Goal: Task Accomplishment & Management: Manage account settings

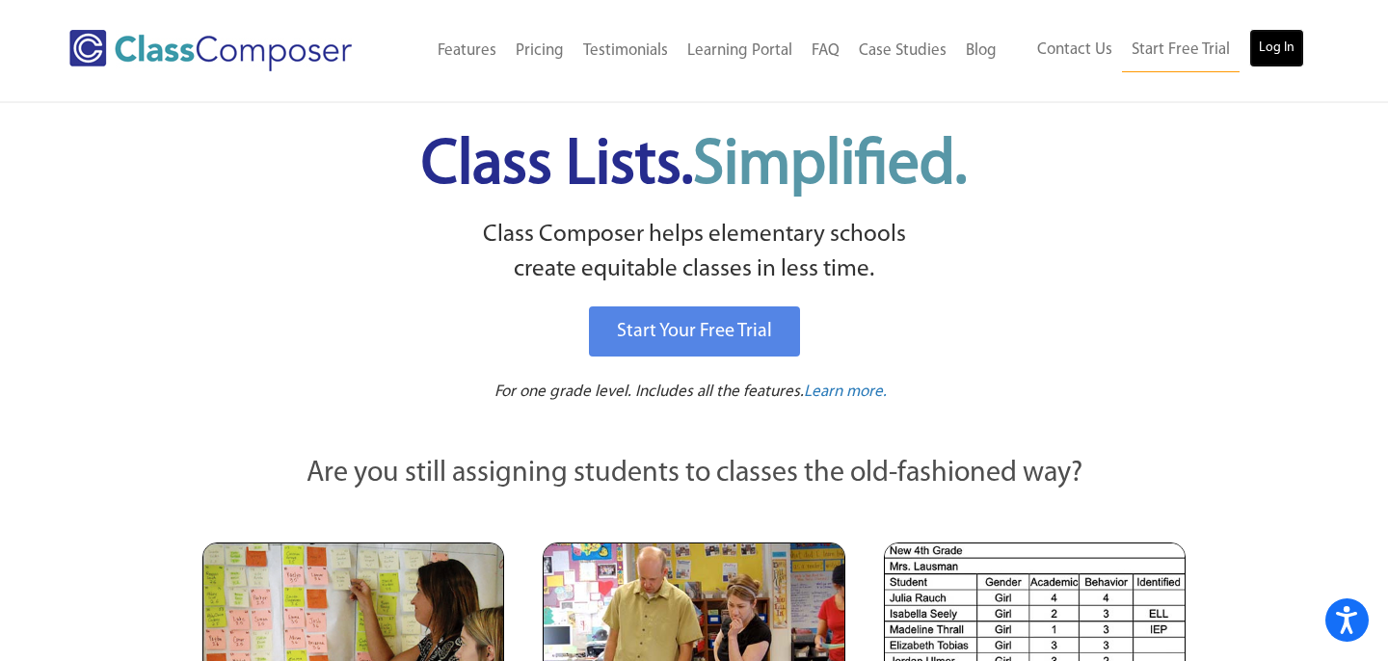
click at [1264, 61] on link "Log In" at bounding box center [1276, 48] width 55 height 39
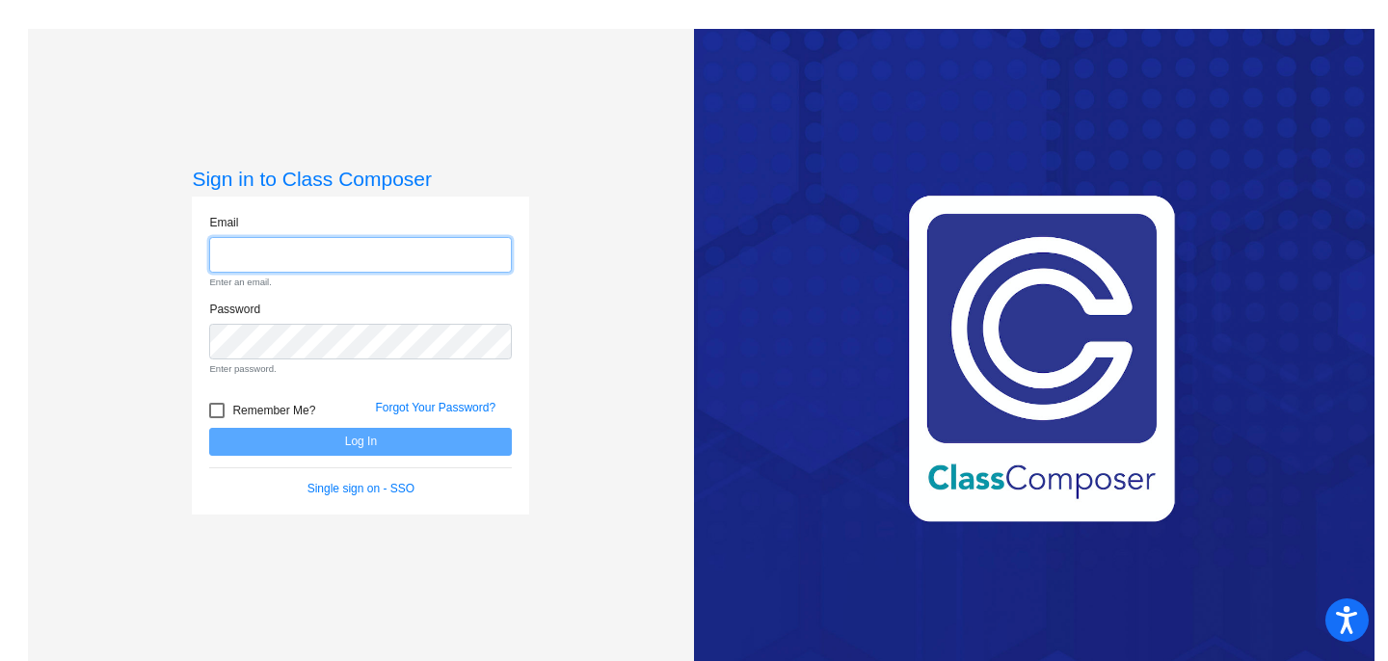
type input "[EMAIL_ADDRESS][DOMAIN_NAME]"
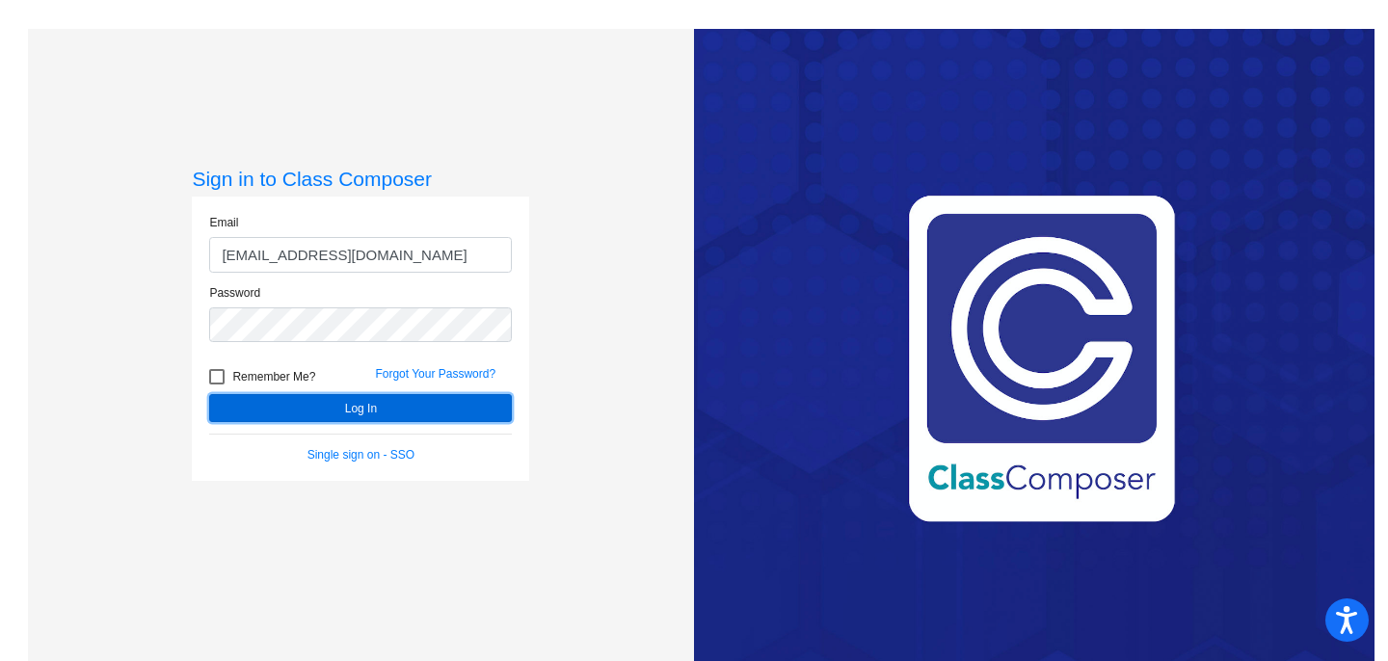
click at [286, 405] on button "Log In" at bounding box center [360, 408] width 303 height 28
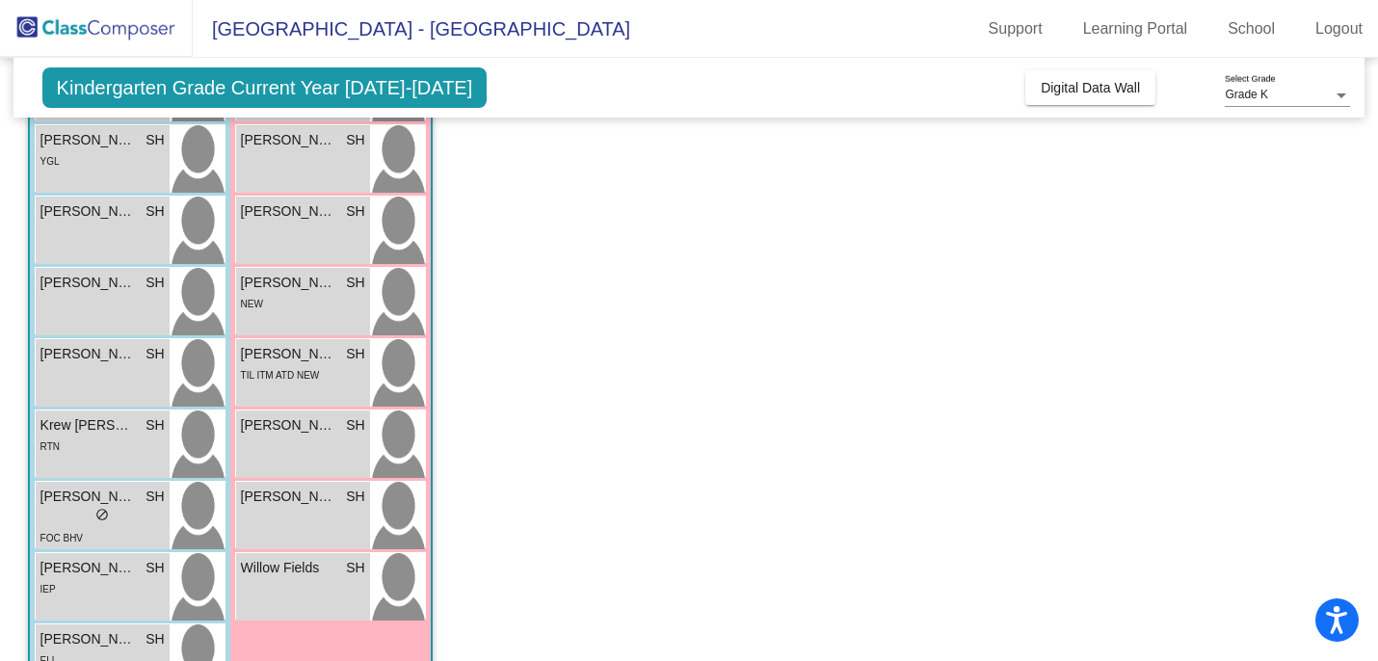
scroll to position [387, 0]
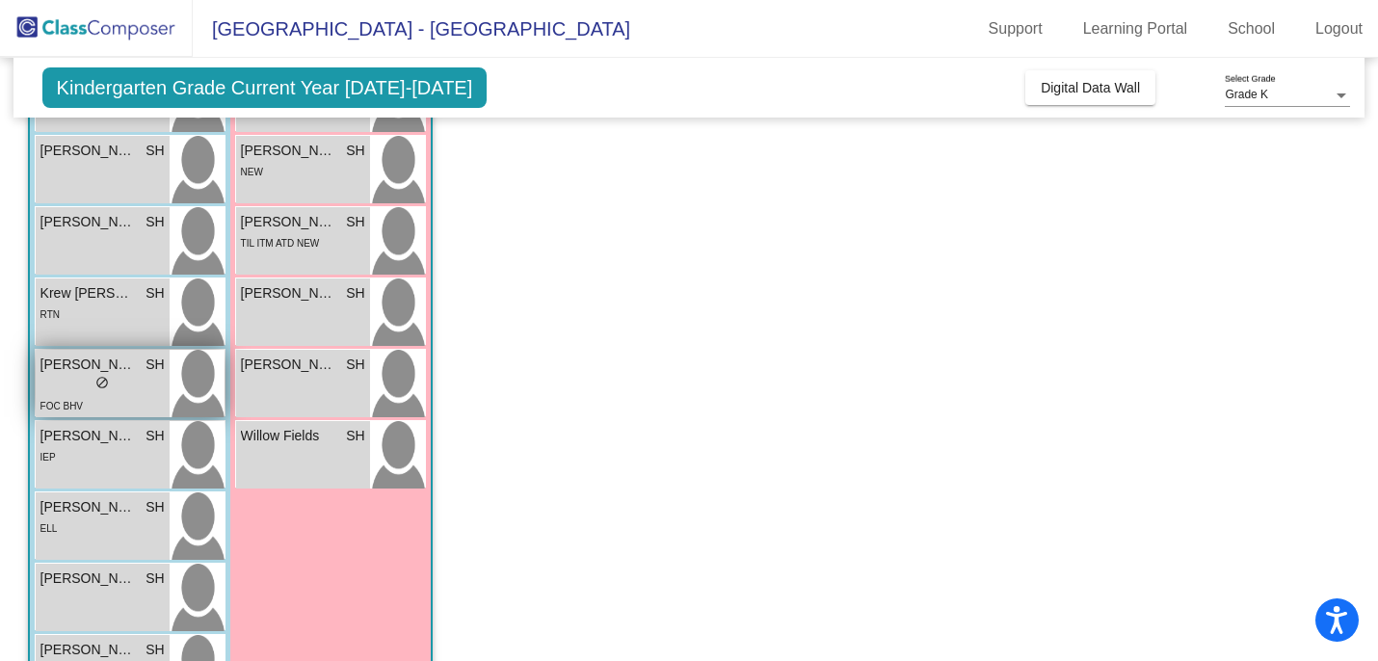
click at [109, 365] on span "[PERSON_NAME]" at bounding box center [88, 365] width 96 height 20
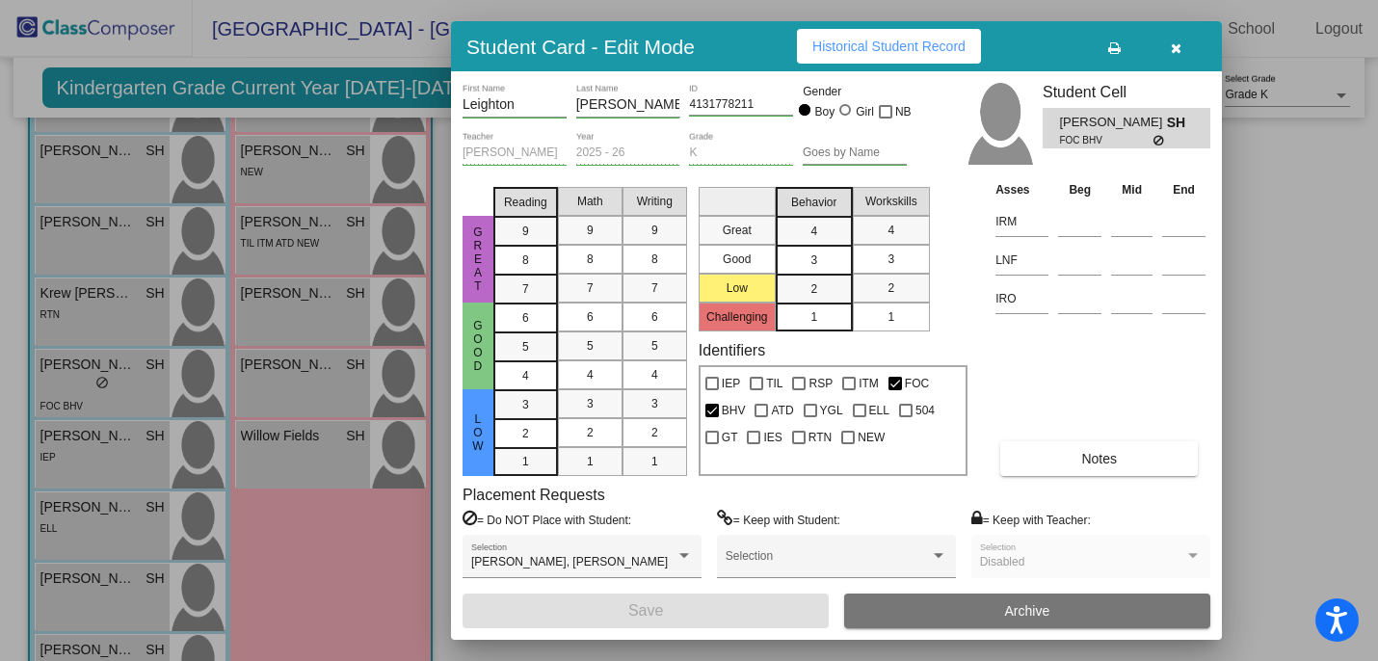
click at [1140, 451] on button "Notes" at bounding box center [1099, 458] width 198 height 35
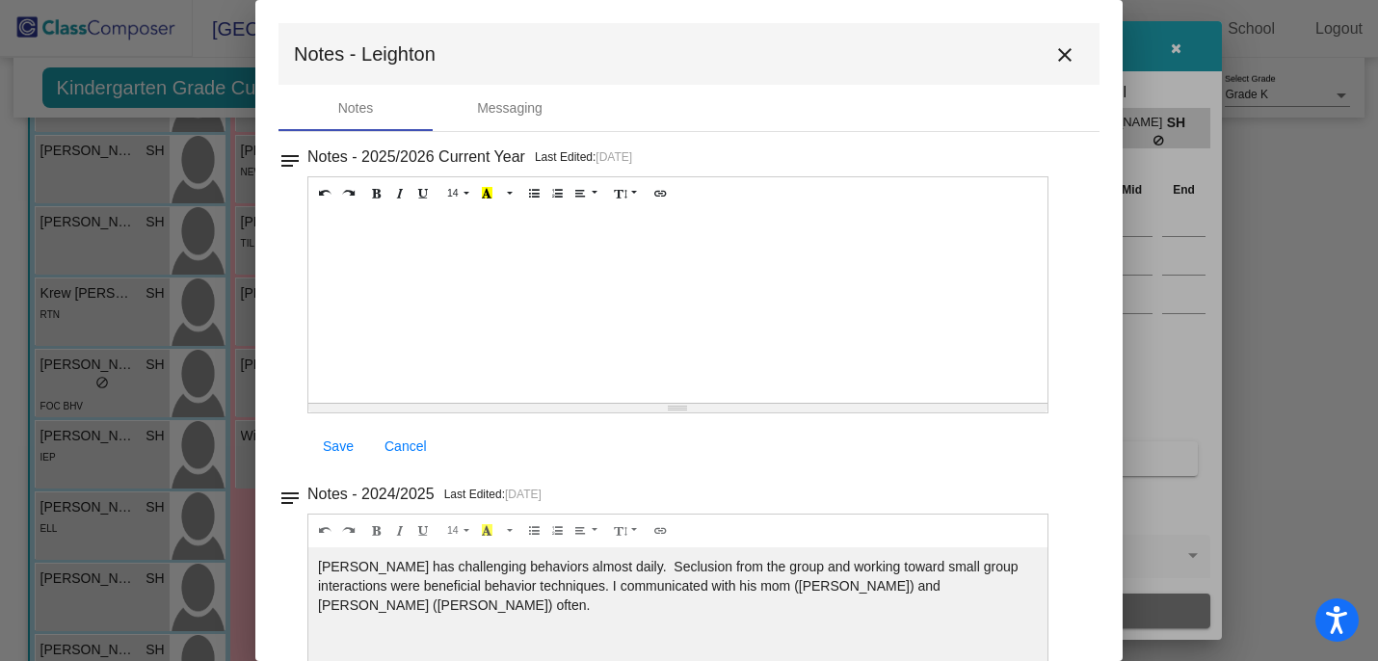
scroll to position [0, 0]
click at [1064, 56] on mat-icon "close" at bounding box center [1065, 54] width 23 height 23
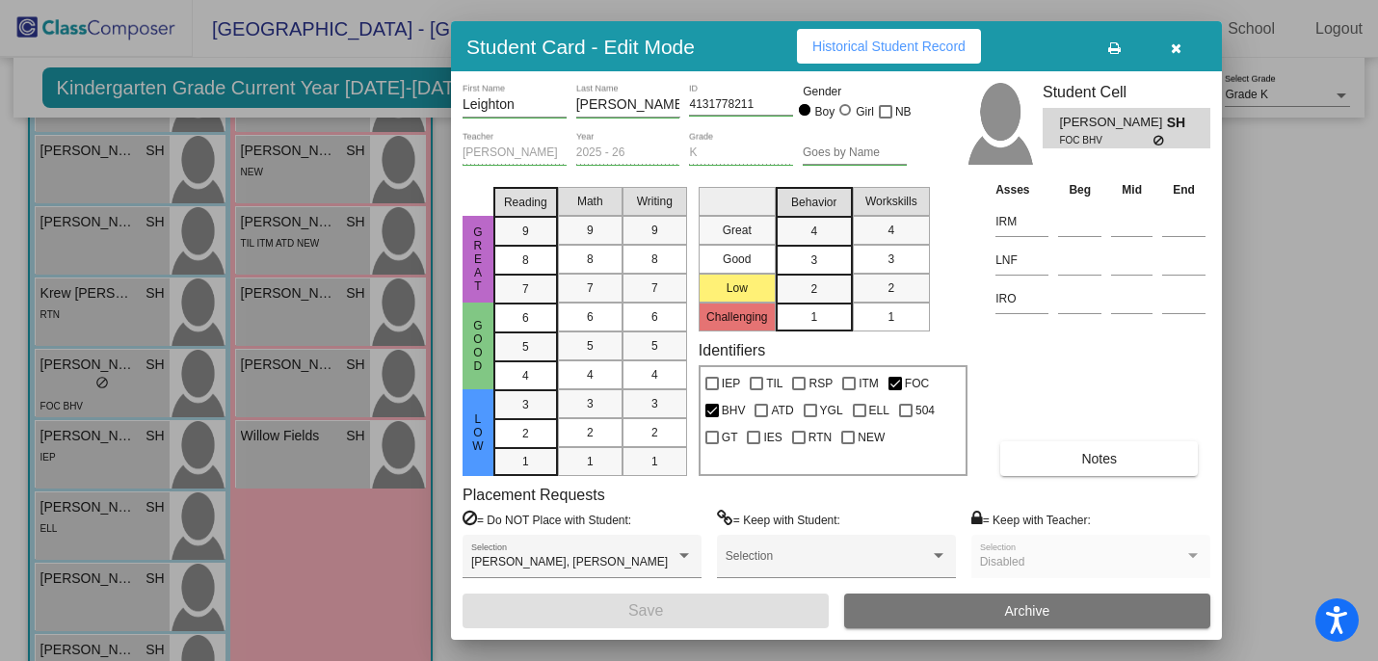
click at [1176, 48] on icon "button" at bounding box center [1176, 47] width 11 height 13
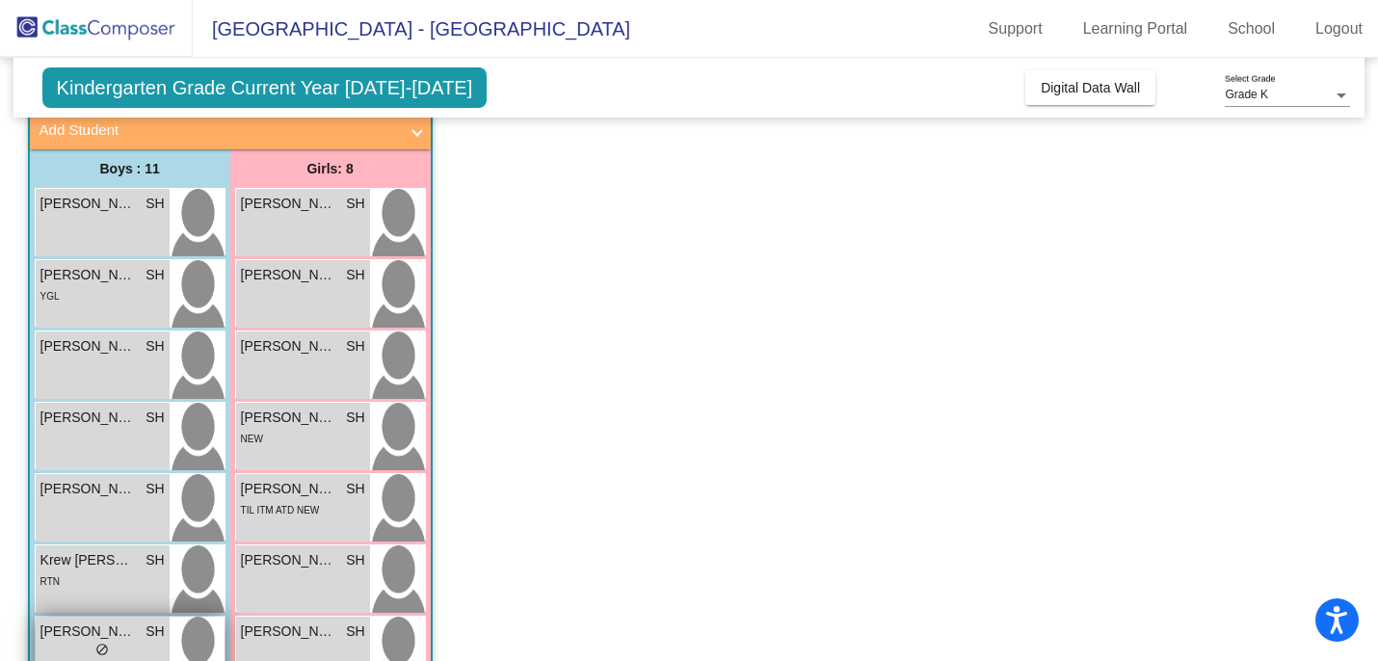
scroll to position [138, 0]
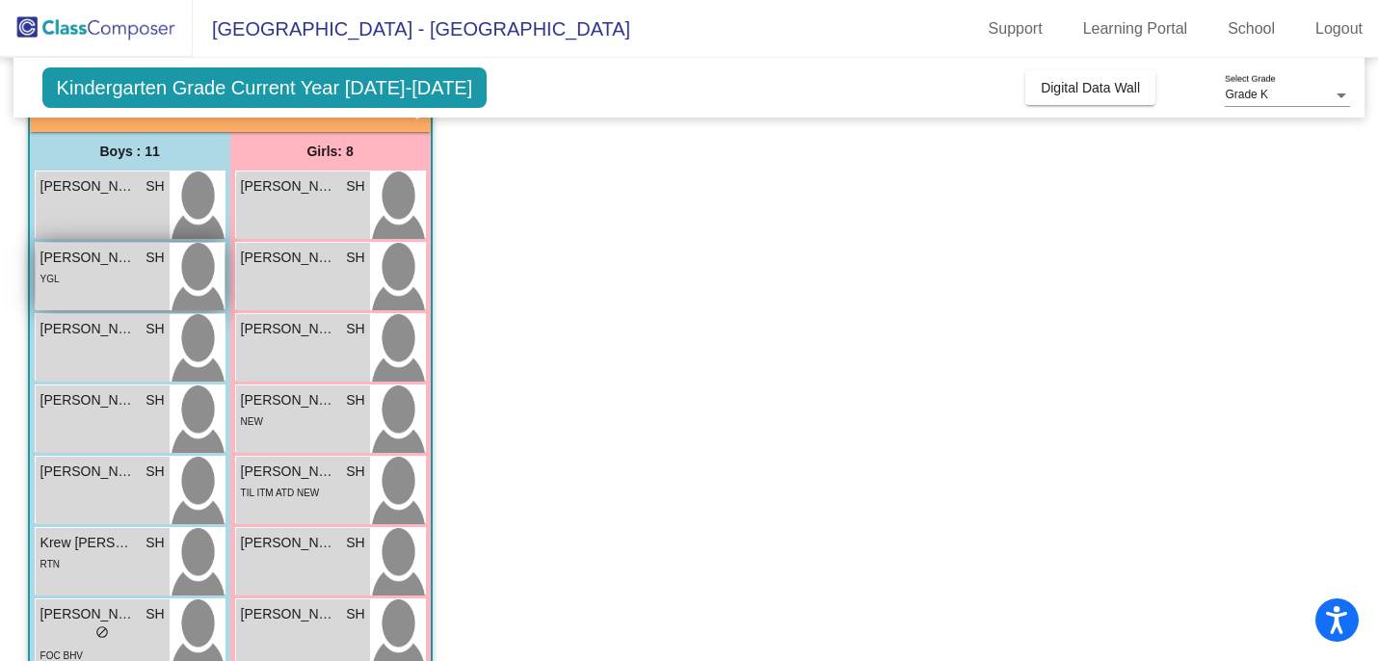
click at [50, 271] on div "YGL" at bounding box center [49, 278] width 19 height 20
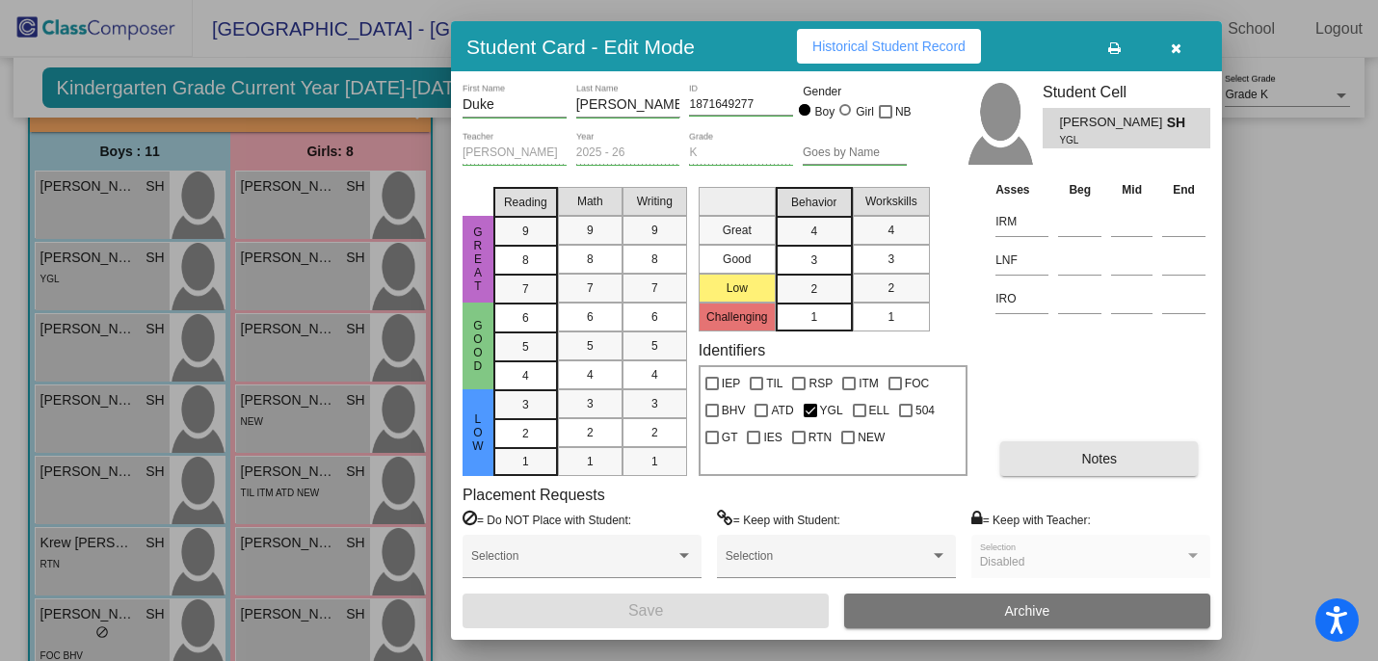
click at [1037, 455] on button "Notes" at bounding box center [1099, 458] width 198 height 35
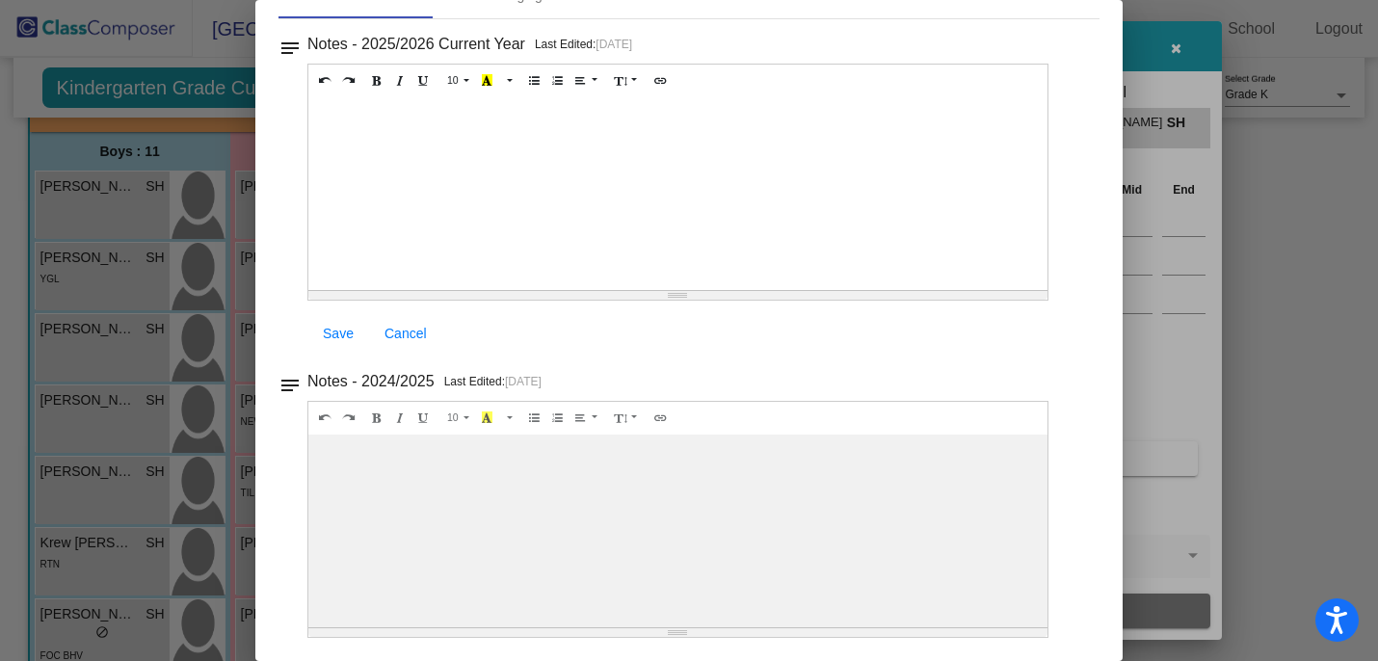
scroll to position [0, 0]
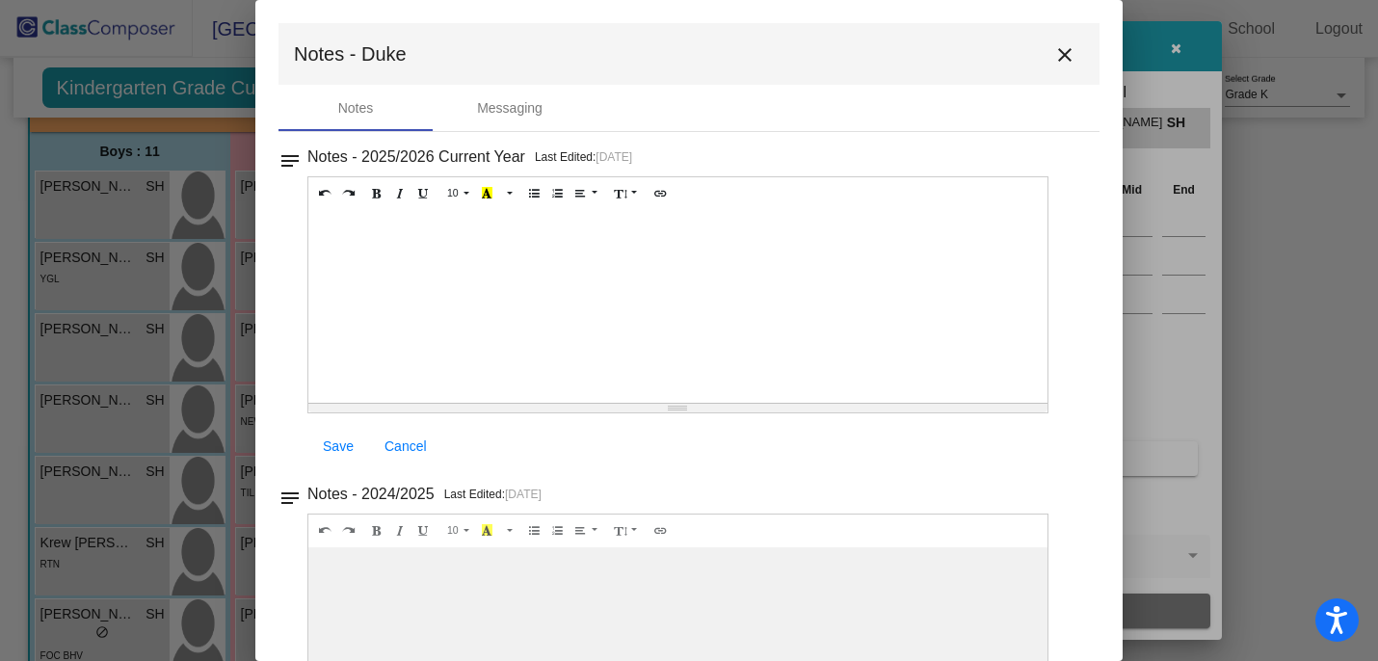
click at [1054, 51] on mat-icon "close" at bounding box center [1065, 54] width 23 height 23
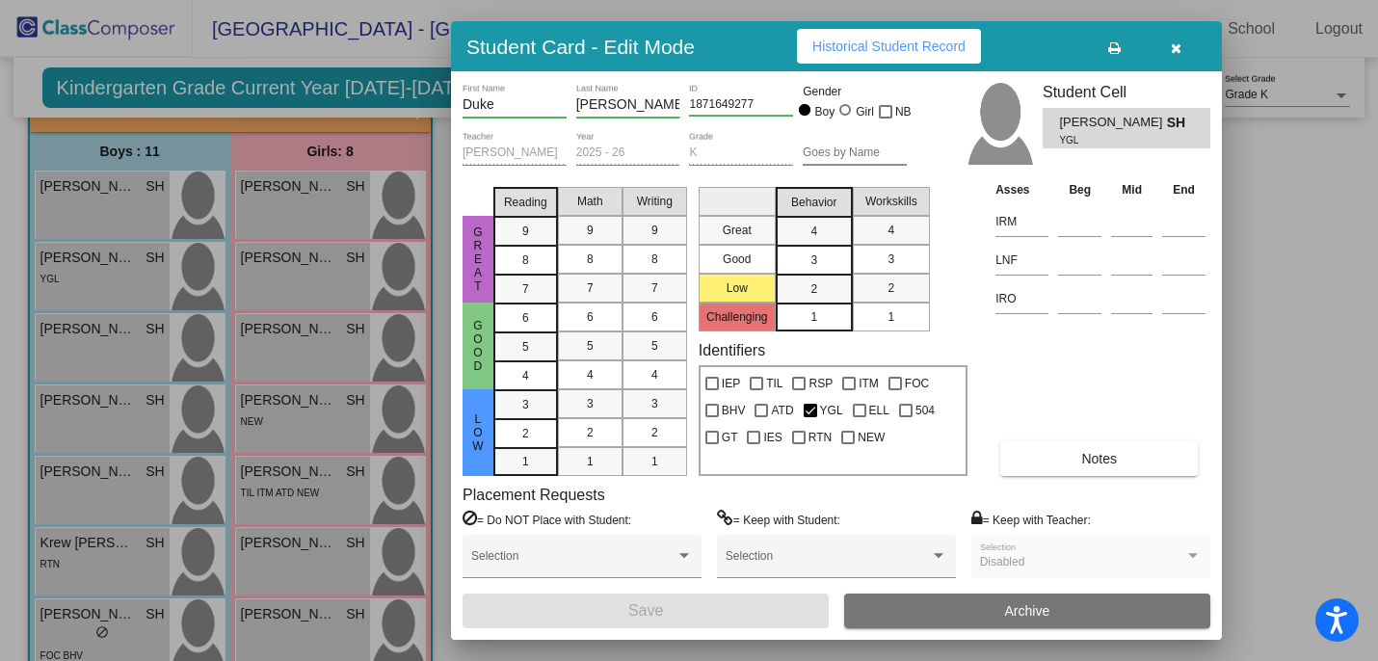
click at [87, 547] on div at bounding box center [689, 330] width 1378 height 661
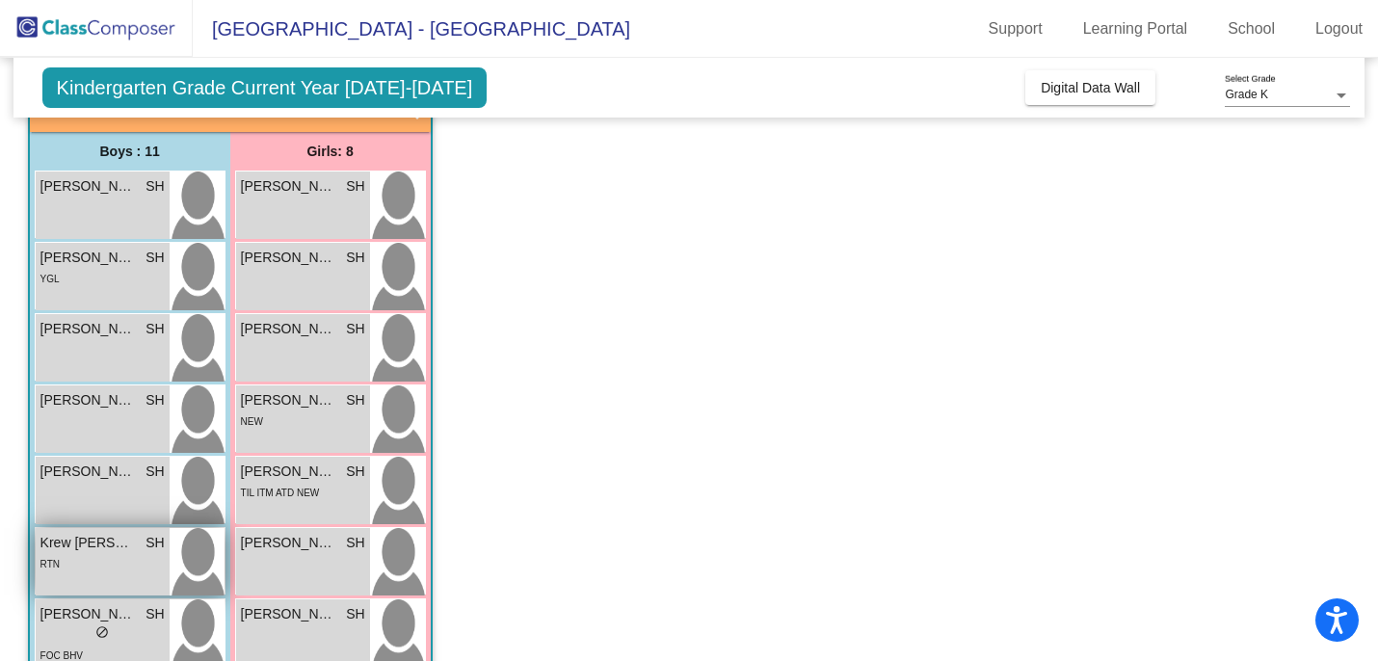
click at [83, 543] on span "Krew [PERSON_NAME]" at bounding box center [88, 543] width 96 height 20
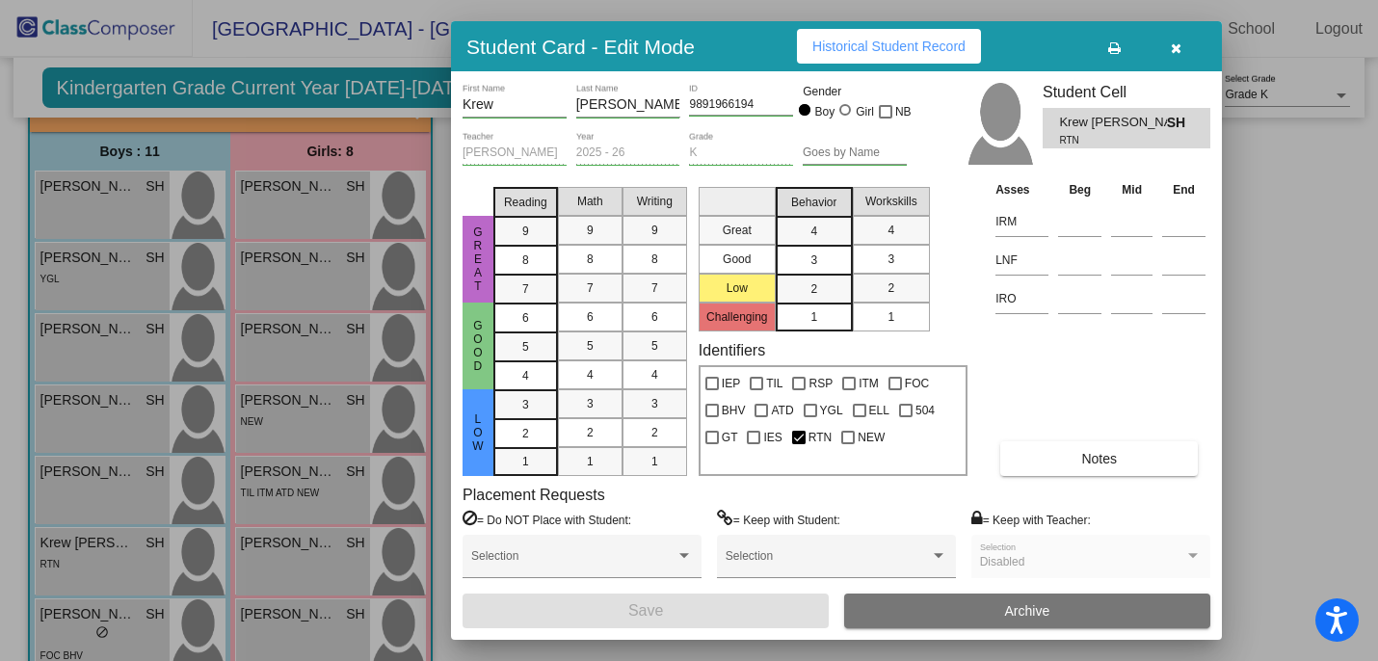
click at [1119, 464] on button "Notes" at bounding box center [1099, 458] width 198 height 35
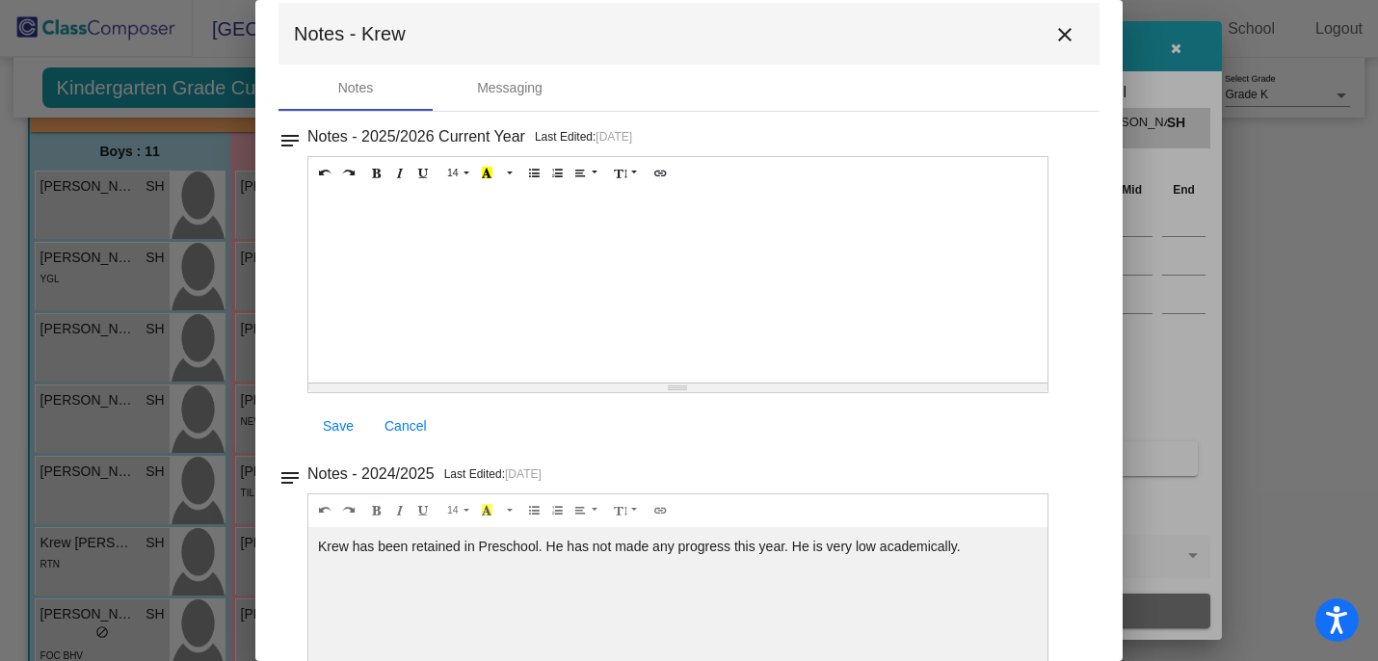
scroll to position [26, 0]
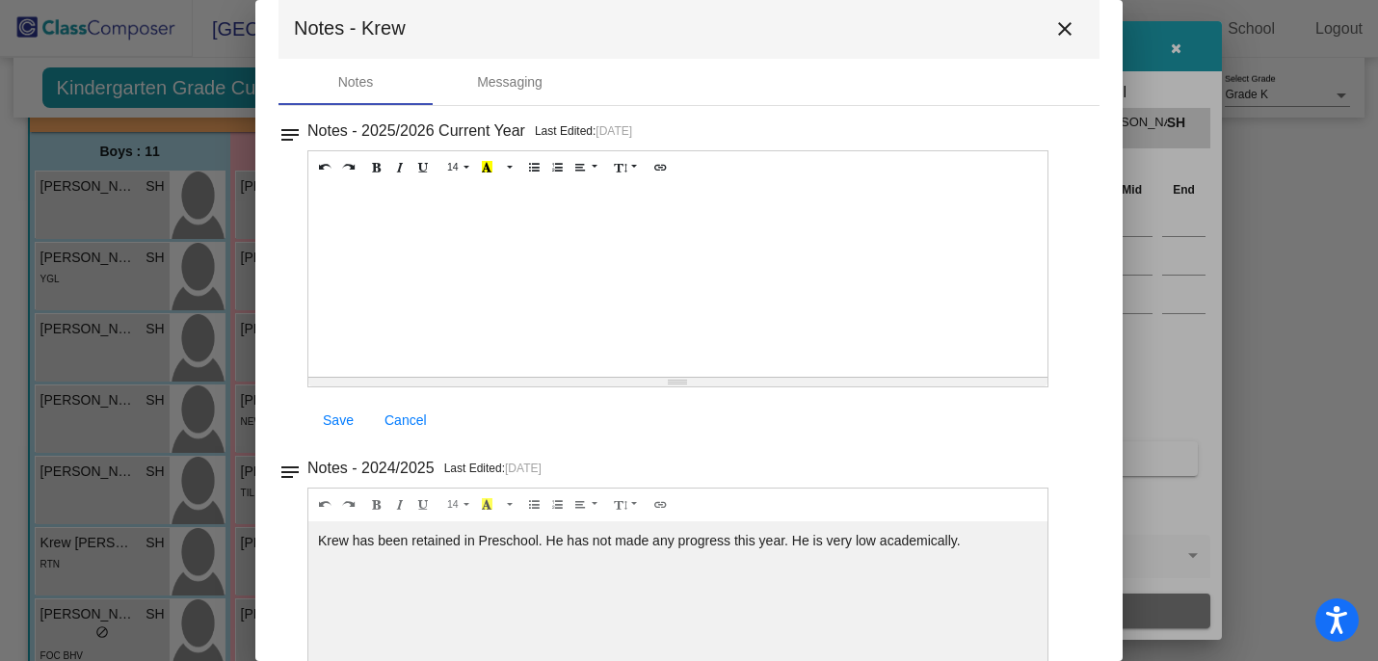
click at [1055, 29] on mat-icon "close" at bounding box center [1065, 28] width 23 height 23
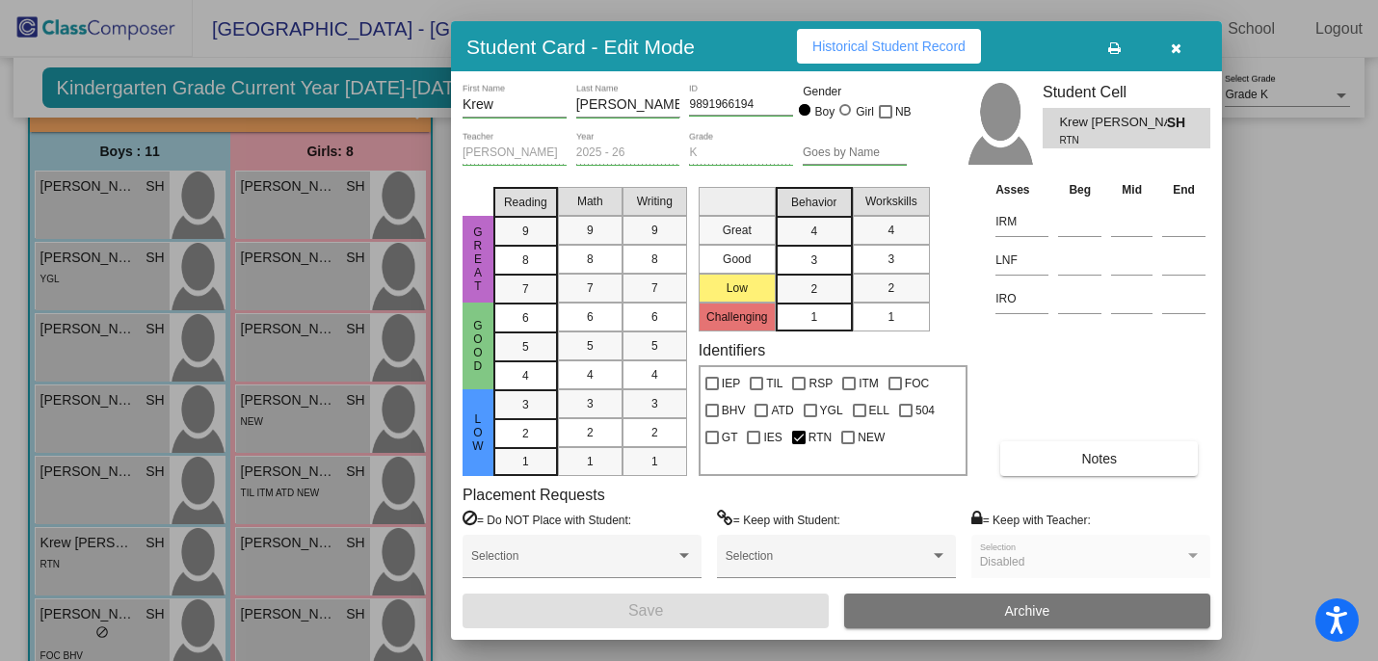
click at [1180, 45] on icon "button" at bounding box center [1176, 47] width 11 height 13
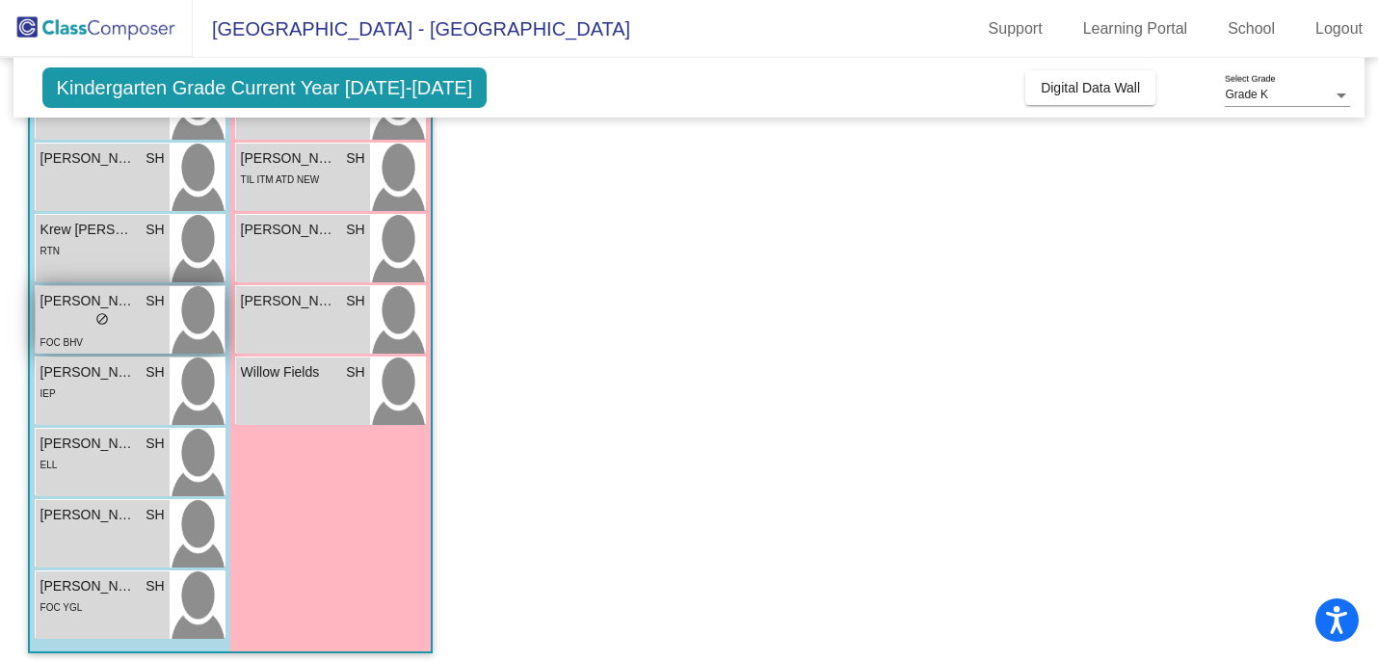
scroll to position [463, 0]
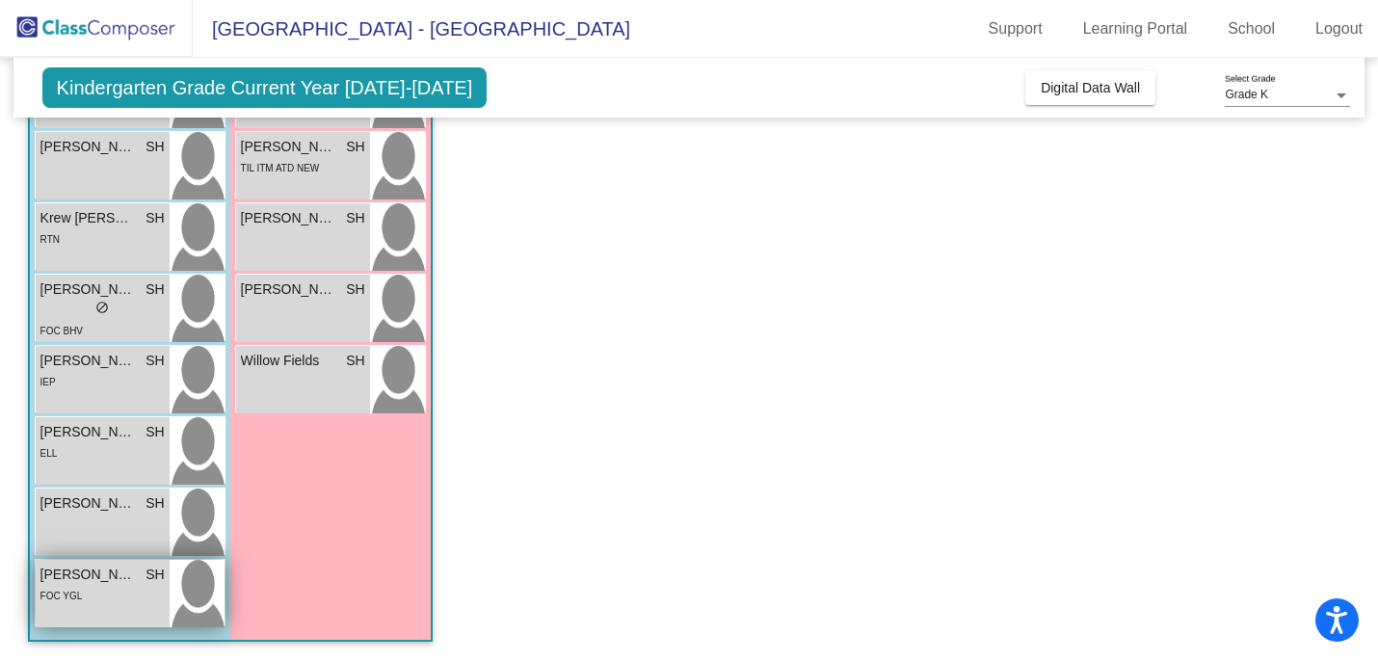
click at [107, 574] on span "[PERSON_NAME]" at bounding box center [88, 575] width 96 height 20
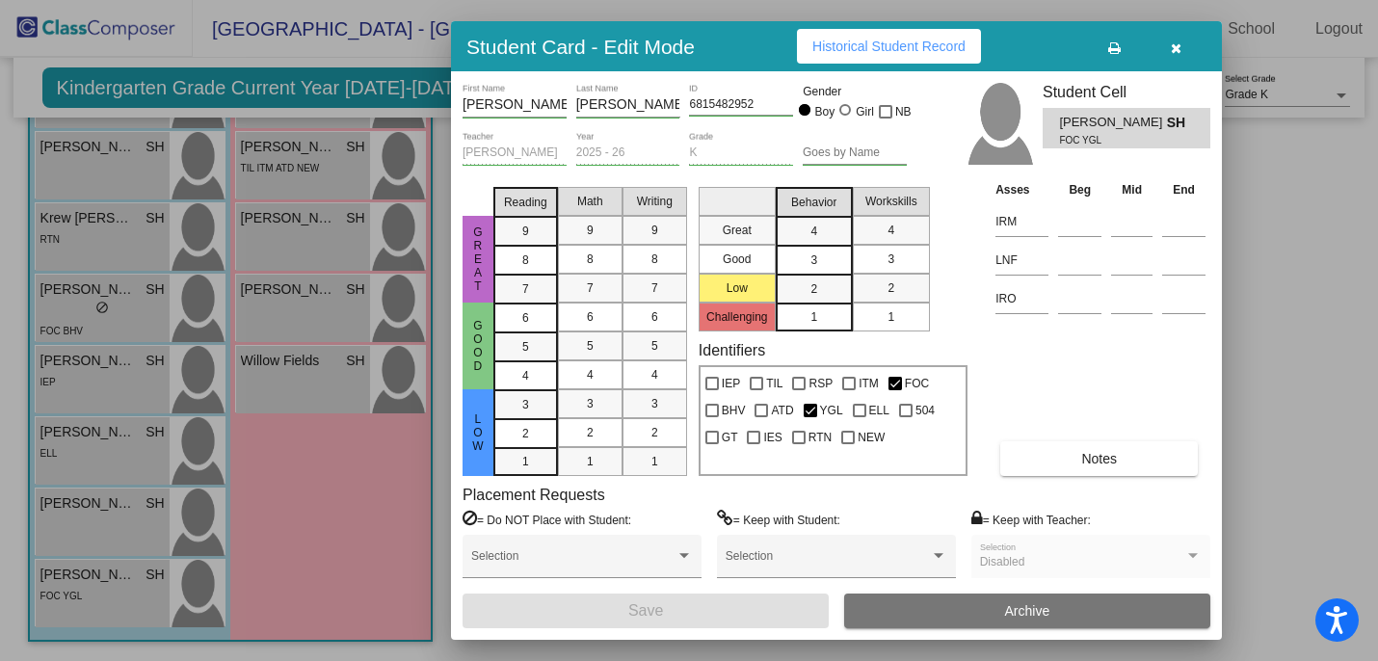
click at [1047, 459] on button "Notes" at bounding box center [1099, 458] width 198 height 35
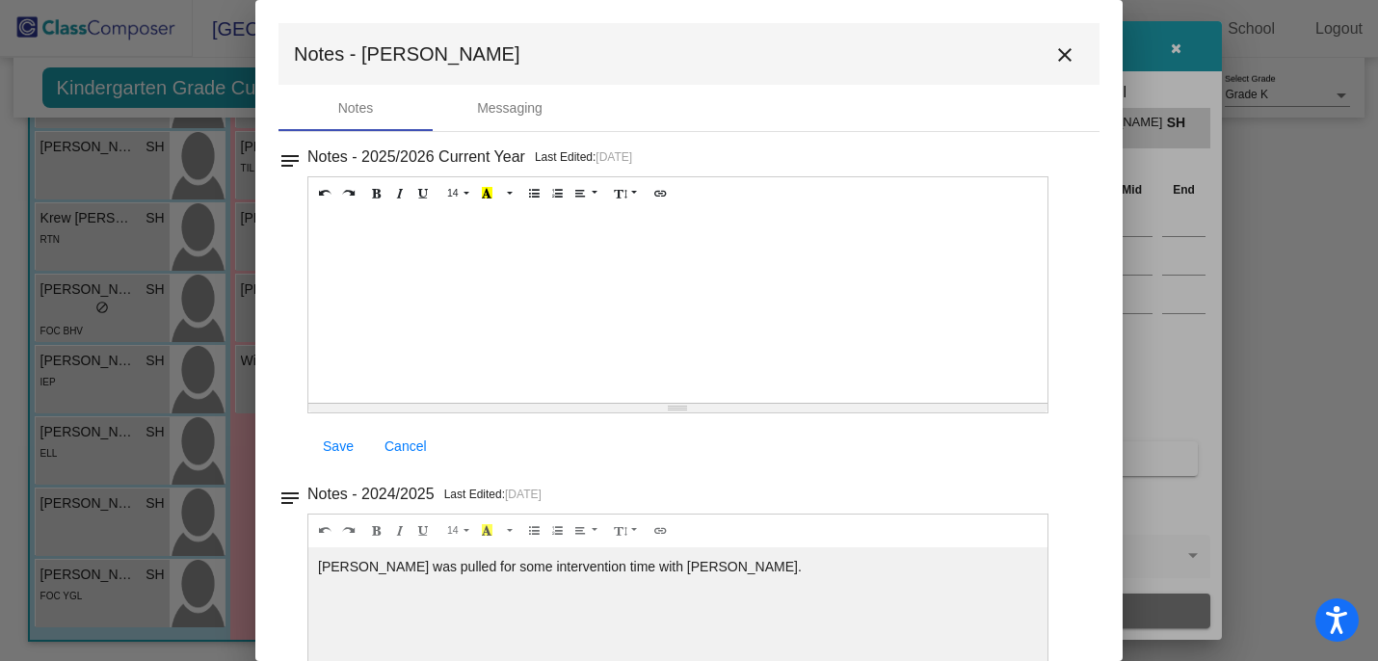
click at [1055, 56] on mat-icon "close" at bounding box center [1065, 54] width 23 height 23
